Goal: Information Seeking & Learning: Learn about a topic

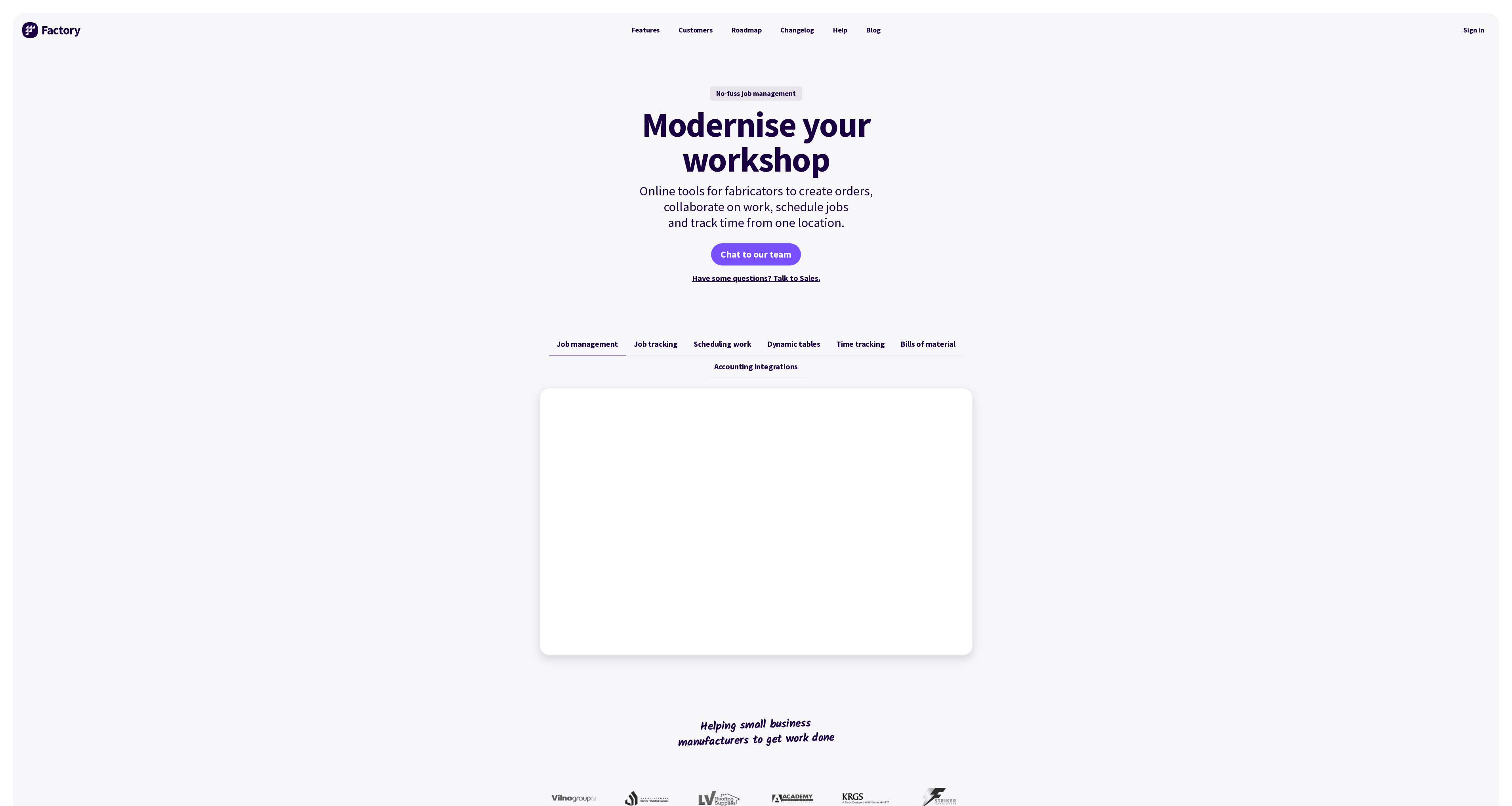
click at [647, 28] on link "Features" at bounding box center [646, 30] width 47 height 16
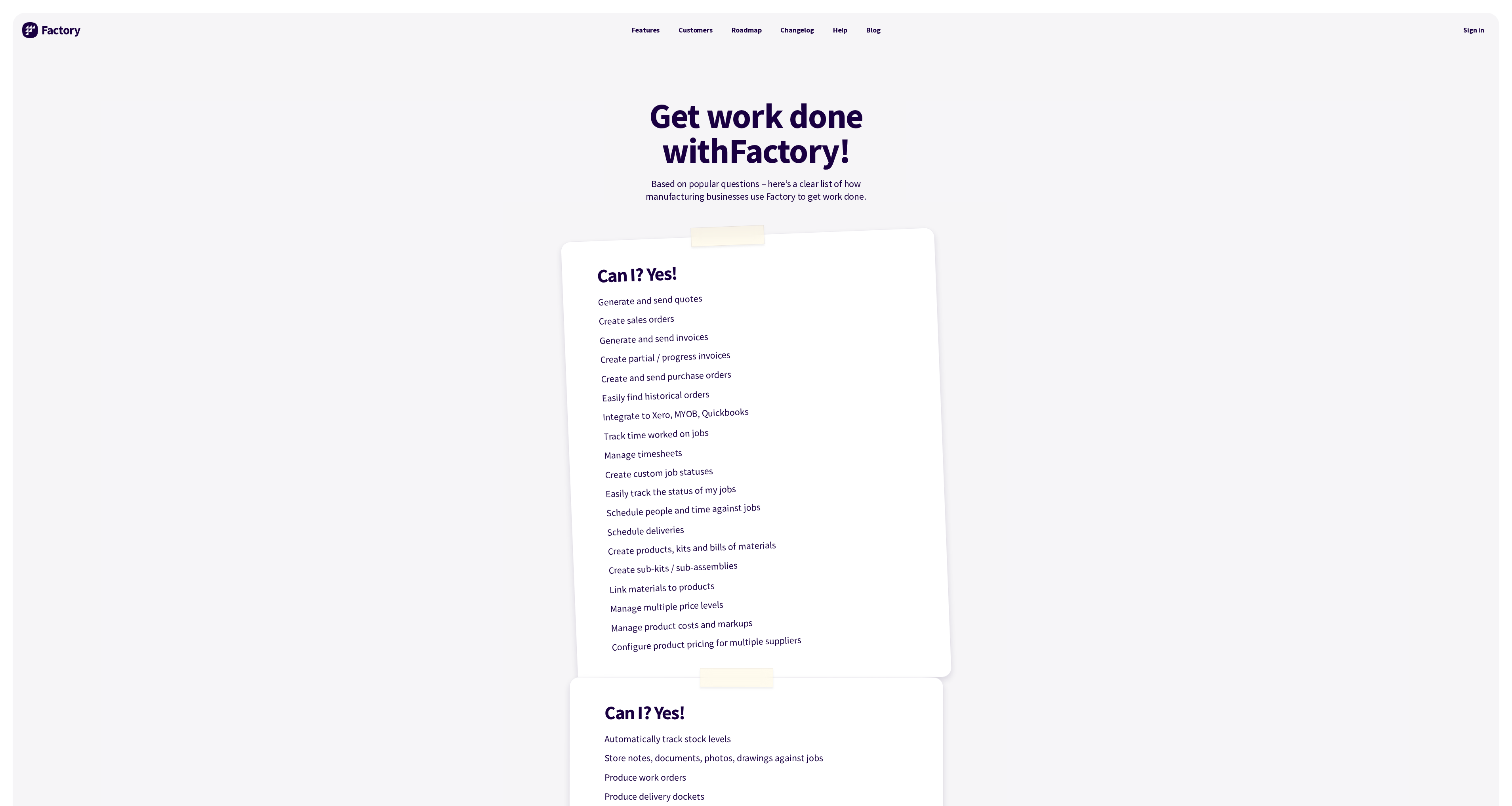
scroll to position [39, 0]
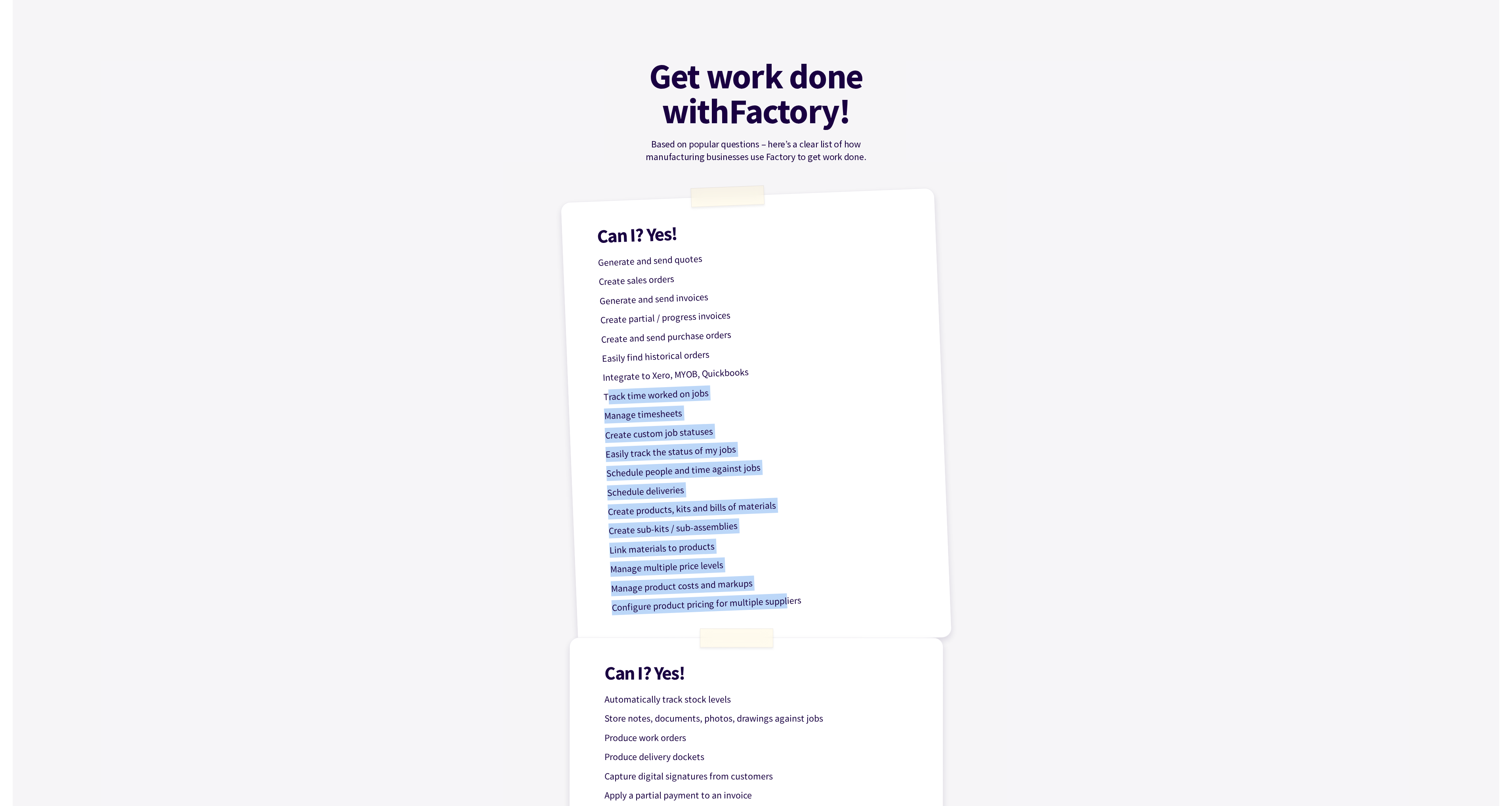
drag, startPoint x: 608, startPoint y: 394, endPoint x: 787, endPoint y: 605, distance: 276.7
click at [787, 605] on div "Can I? Yes! Generate and send quotes Create sales orders Generate and send invo…" at bounding box center [756, 420] width 392 height 464
click at [787, 605] on p "Configure product pricing for multiple suppliers" at bounding box center [769, 601] width 316 height 28
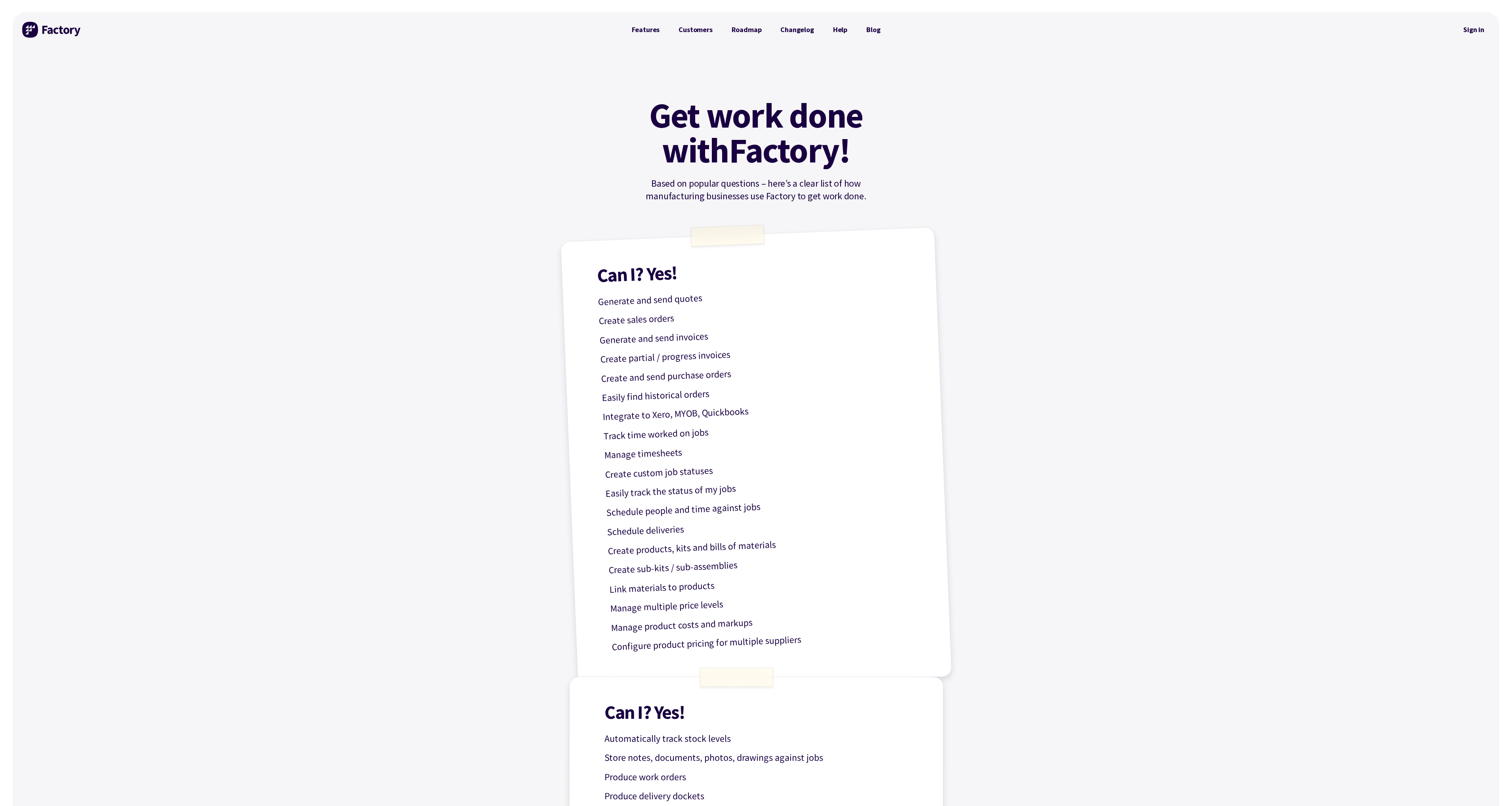
scroll to position [0, 0]
click at [684, 26] on link "Customers" at bounding box center [696, 30] width 53 height 16
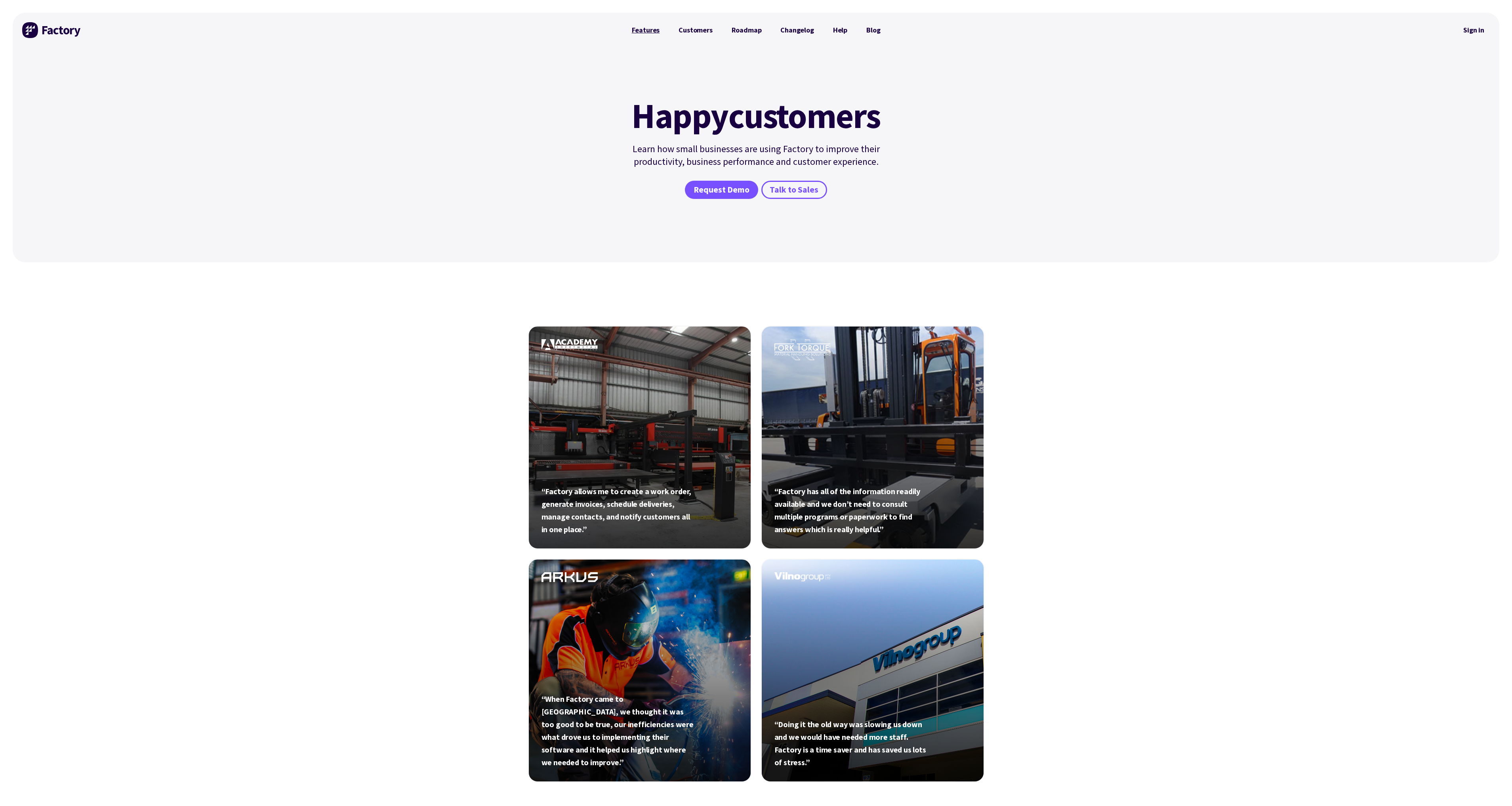
click at [647, 32] on link "Features" at bounding box center [646, 30] width 47 height 16
